Goal: Navigation & Orientation: Find specific page/section

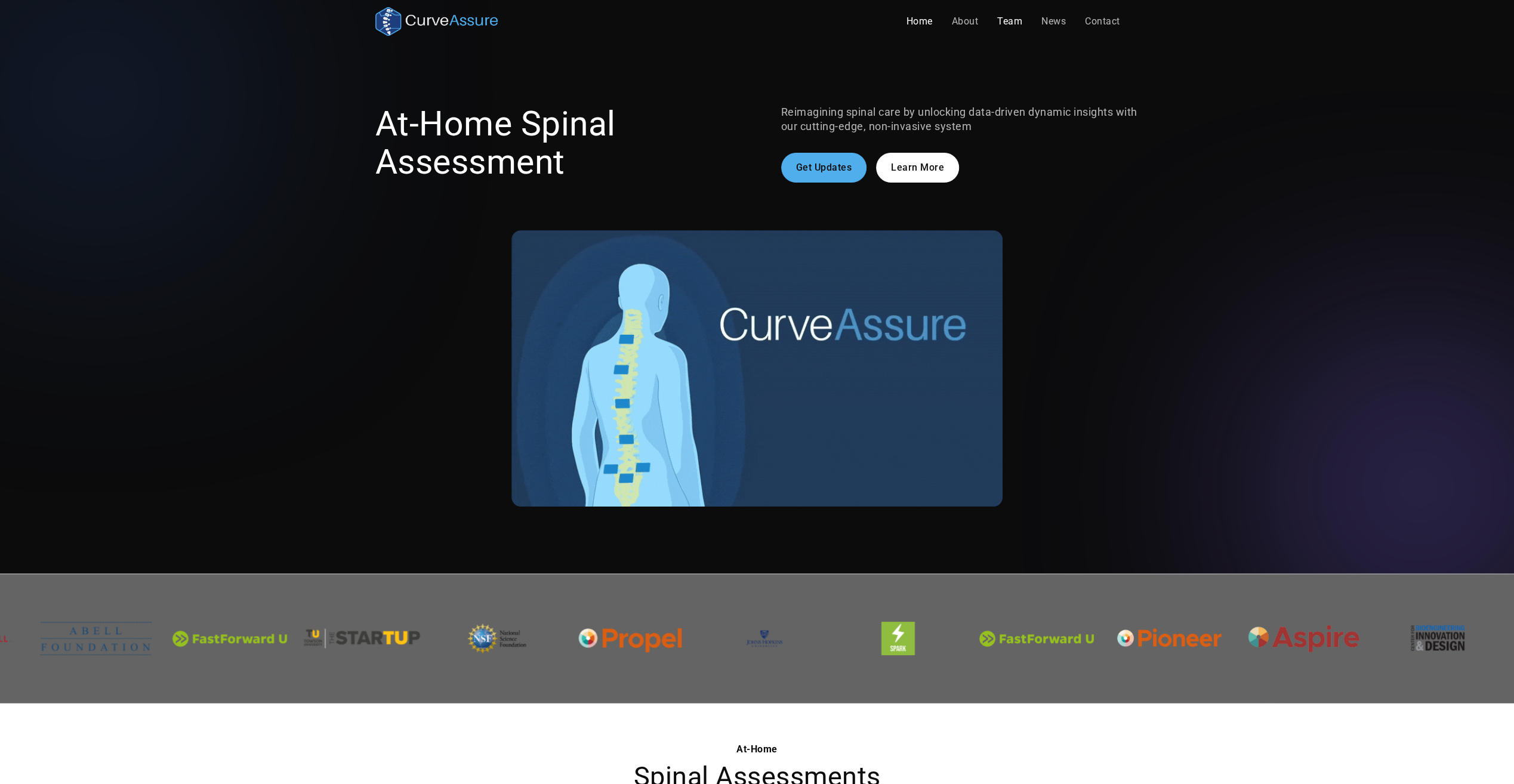
click at [1003, 20] on link "Team" at bounding box center [1010, 21] width 44 height 24
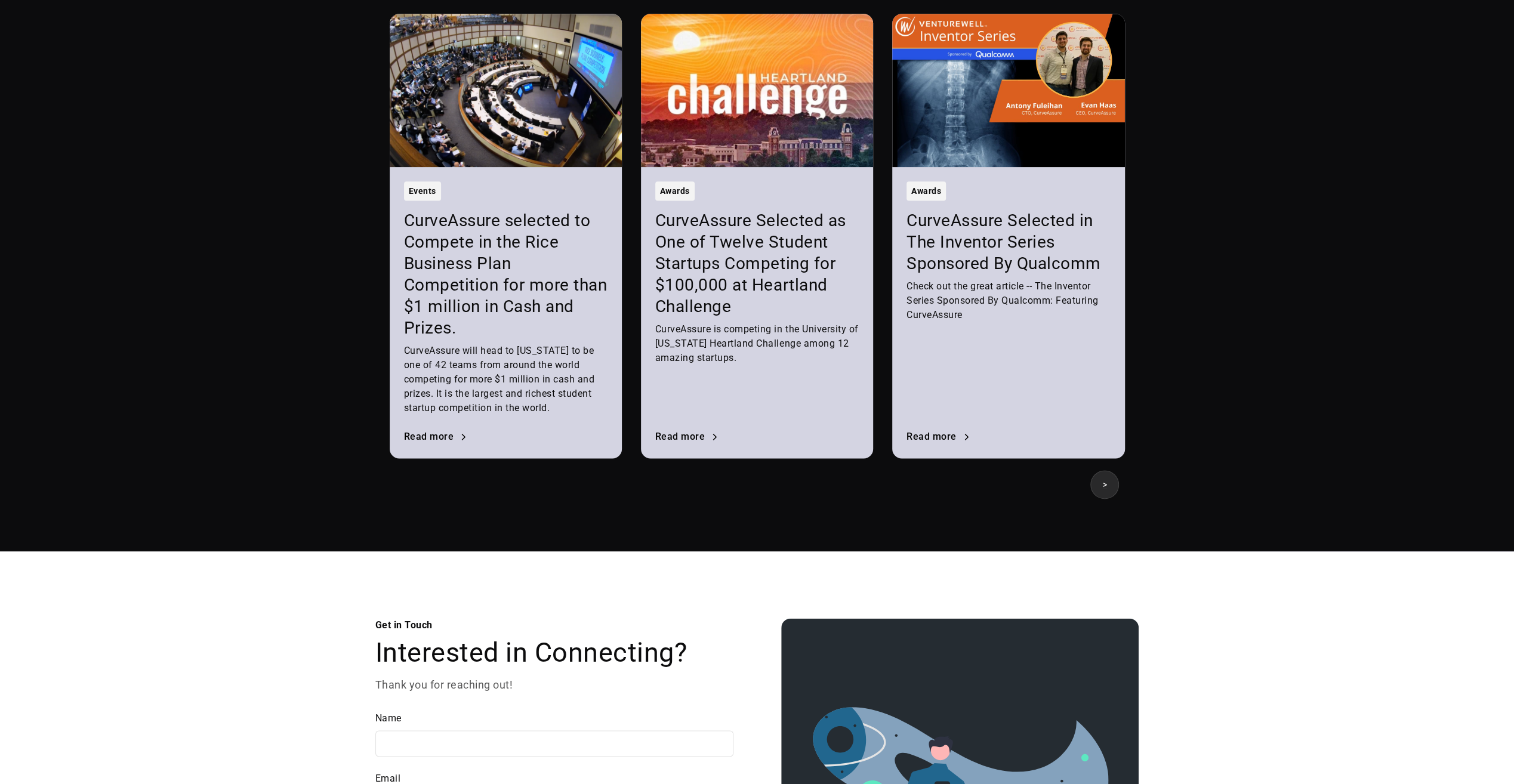
scroll to position [1492, 0]
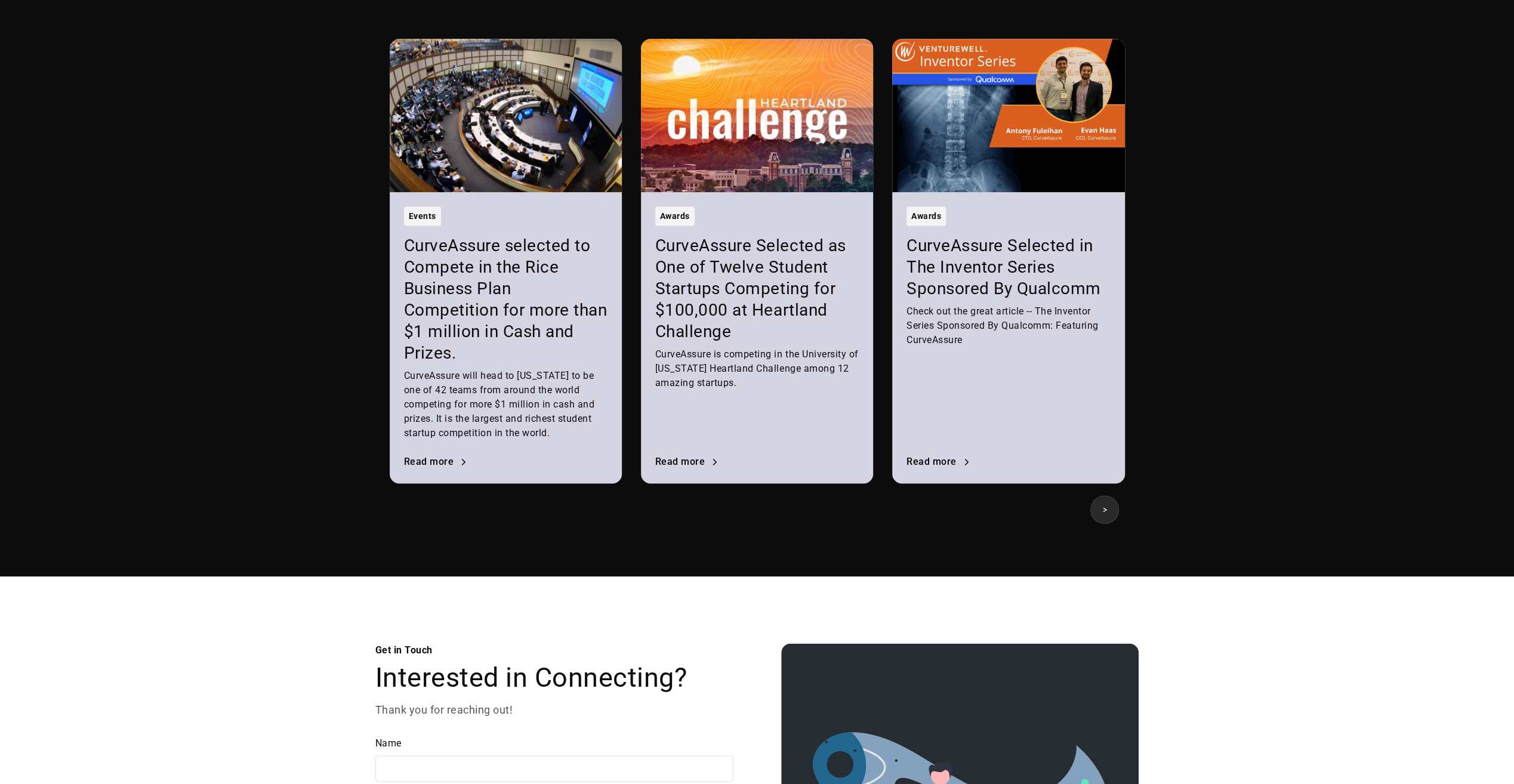
click at [431, 467] on div "Events CurveAssure selected to Compete in the Rice Business Plan Competition fo…" at bounding box center [506, 338] width 232 height 291
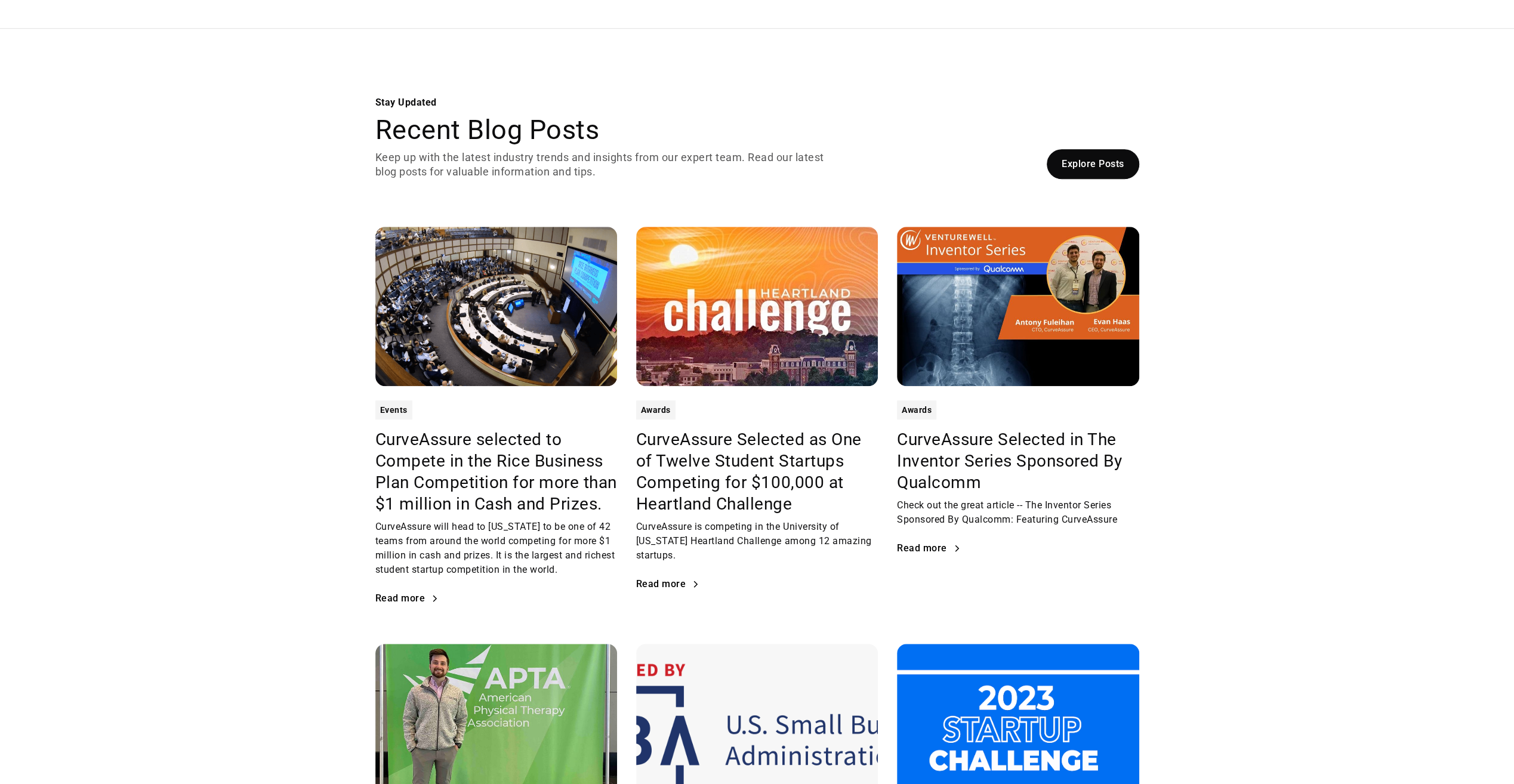
scroll to position [1014, 0]
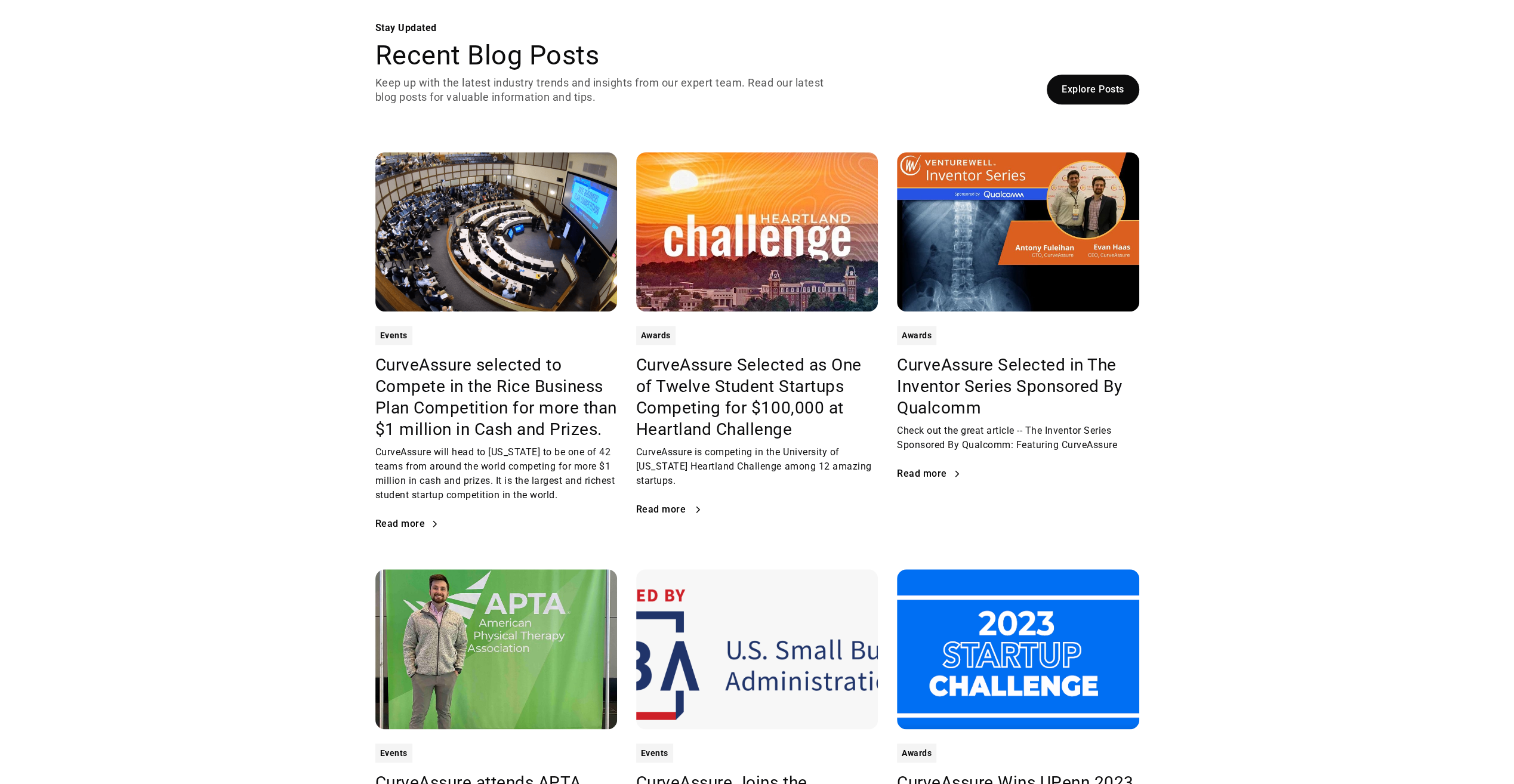
click at [681, 510] on div "Read more" at bounding box center [661, 510] width 50 height 10
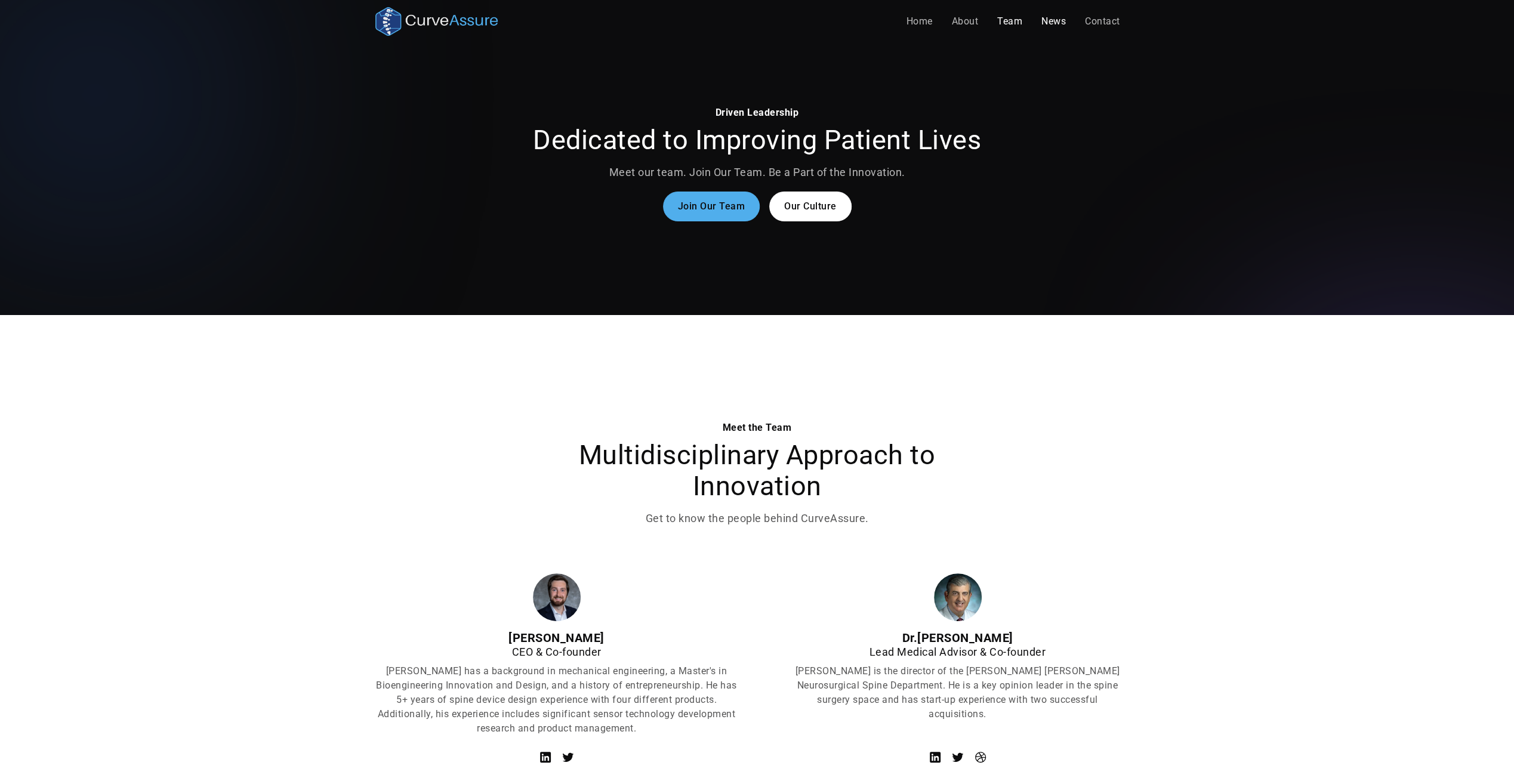
click at [1051, 21] on link "News" at bounding box center [1054, 21] width 44 height 24
